Goal: Transaction & Acquisition: Download file/media

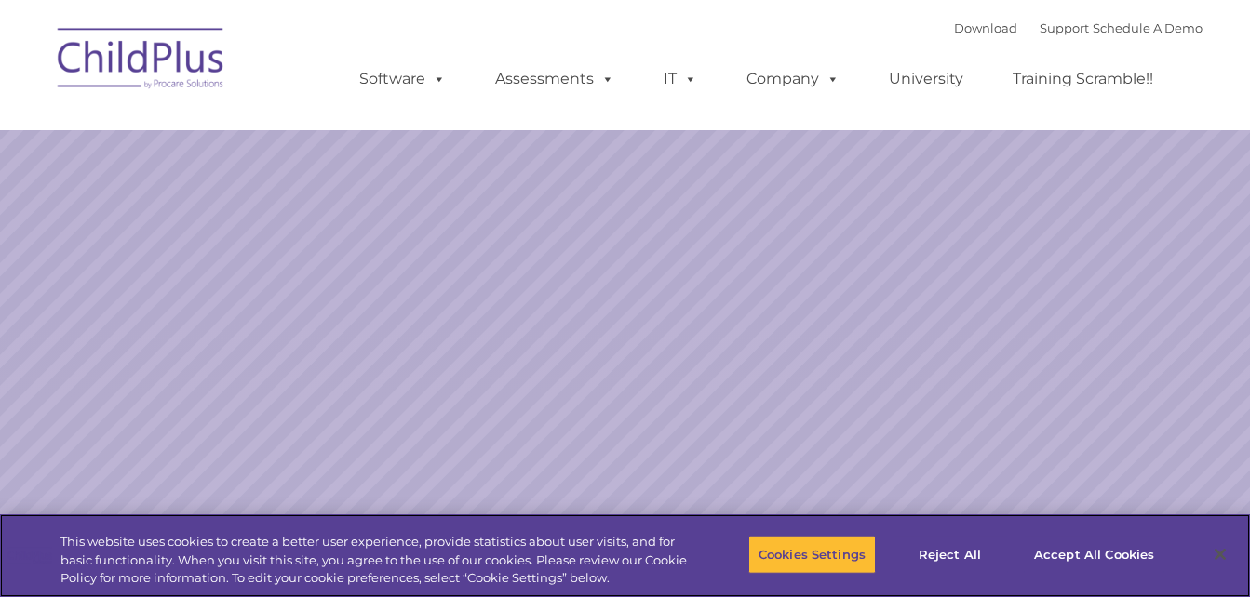
select select "MEDIUM"
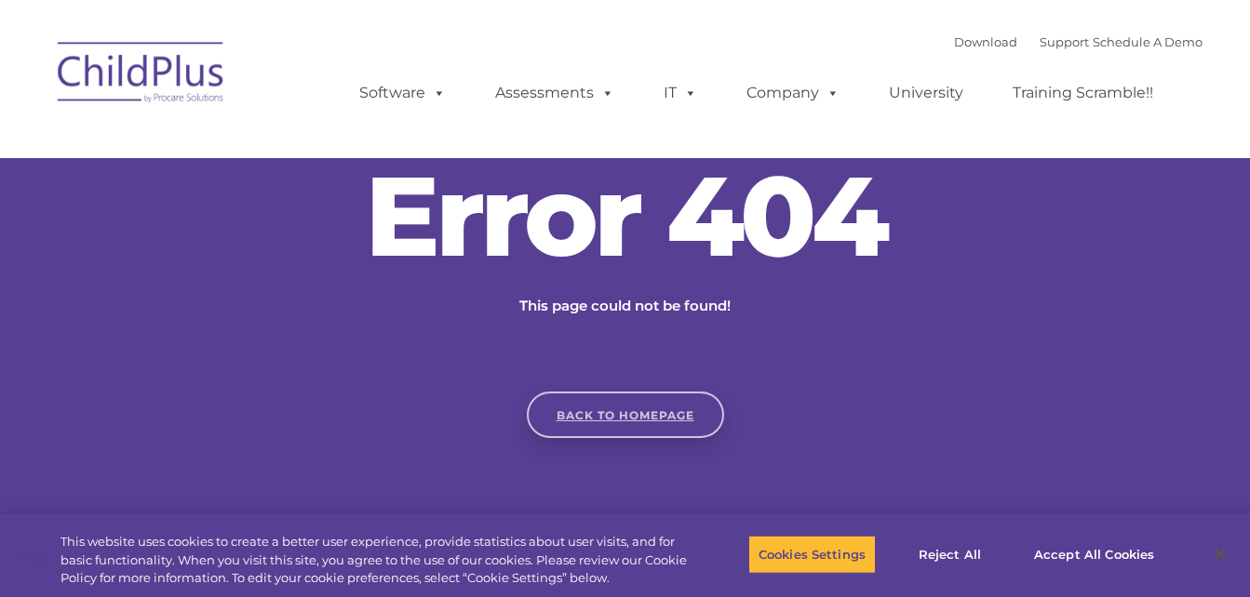
click at [621, 422] on link "Back to homepage" at bounding box center [625, 415] width 197 height 47
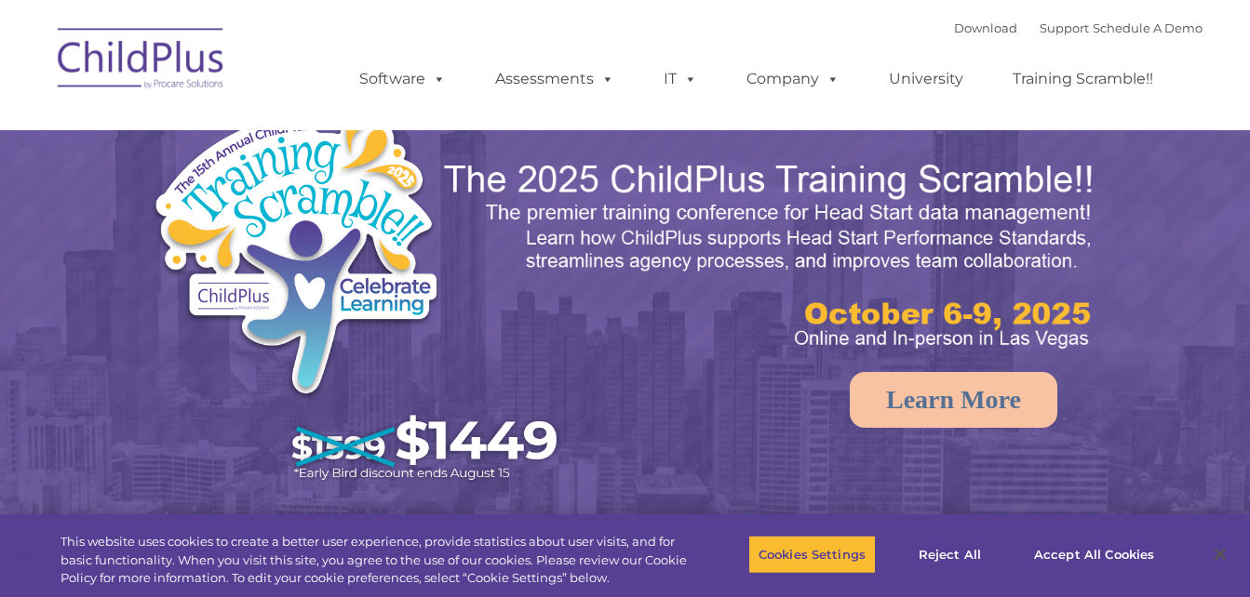
select select "MEDIUM"
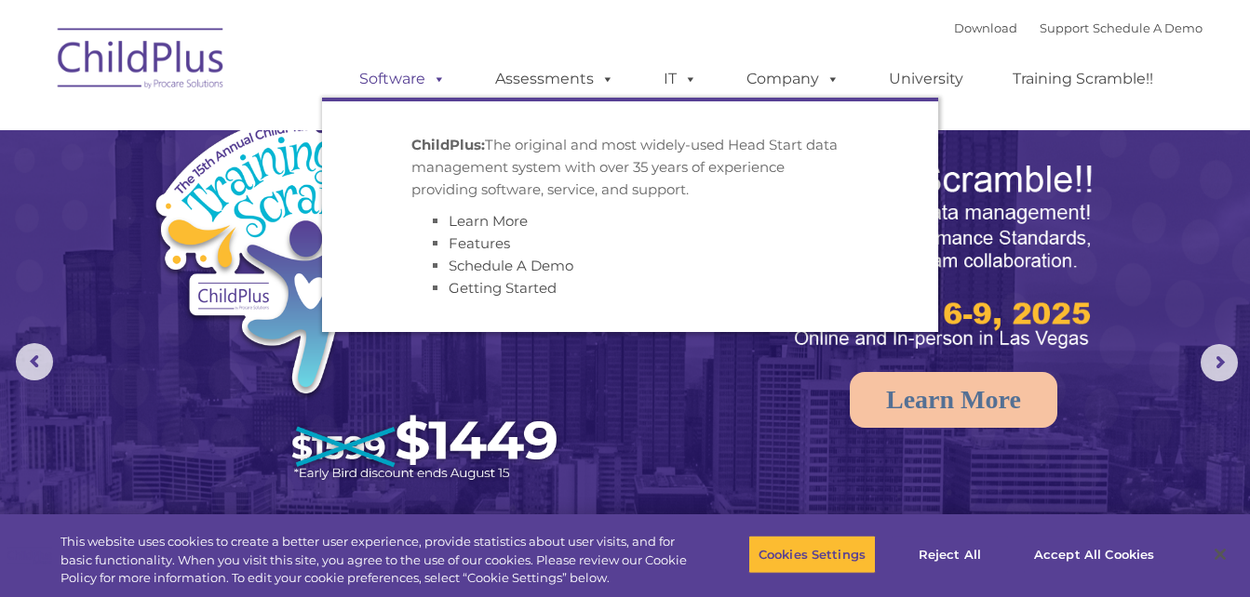
click at [421, 75] on link "Software" at bounding box center [403, 78] width 124 height 37
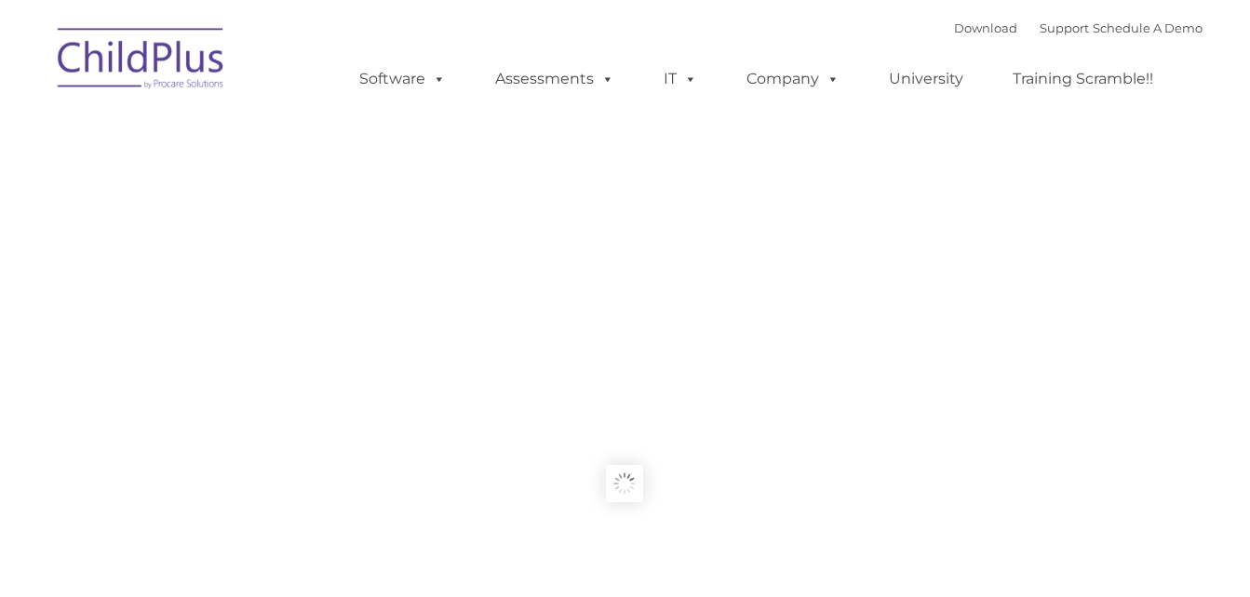
type input ""
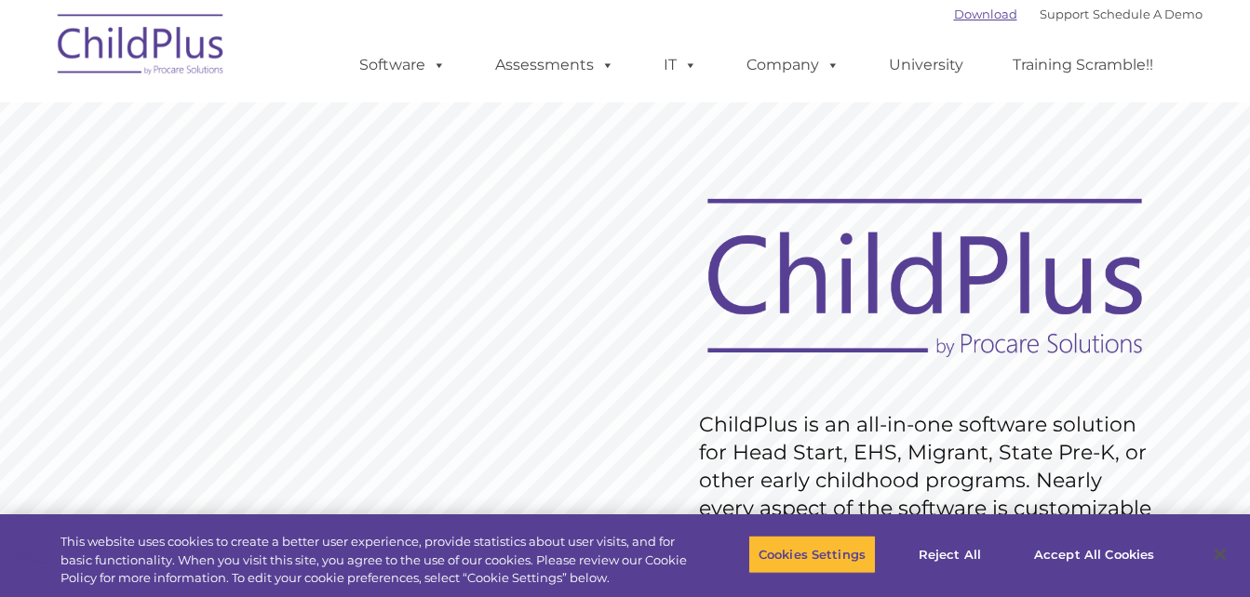
click at [954, 16] on link "Download" at bounding box center [985, 14] width 63 height 15
click at [967, 22] on div "Download Support | Schedule A Demo " at bounding box center [1078, 14] width 248 height 28
click at [965, 15] on link "Download" at bounding box center [985, 14] width 63 height 15
click at [968, 16] on link "Download" at bounding box center [985, 14] width 63 height 15
click at [954, 11] on link "Download" at bounding box center [985, 14] width 63 height 15
